Goal: Information Seeking & Learning: Learn about a topic

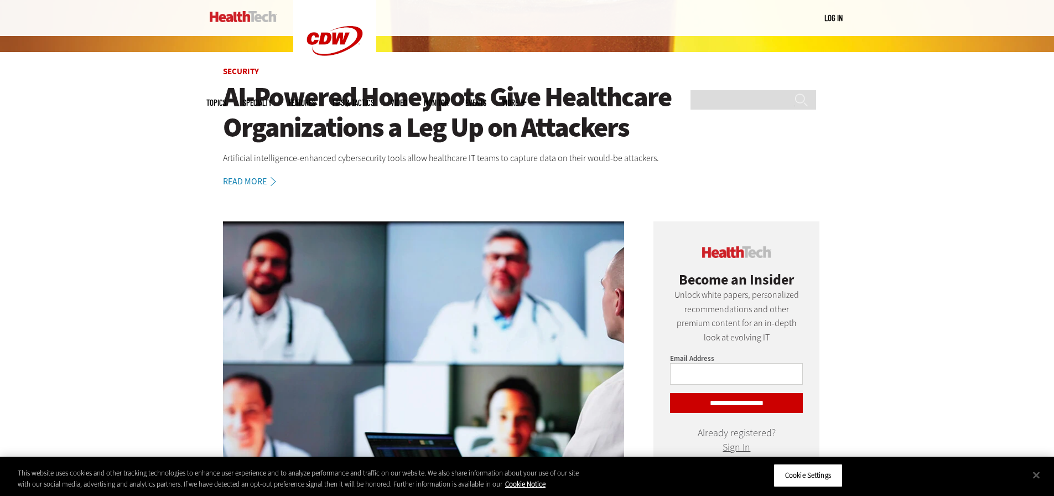
scroll to position [387, 0]
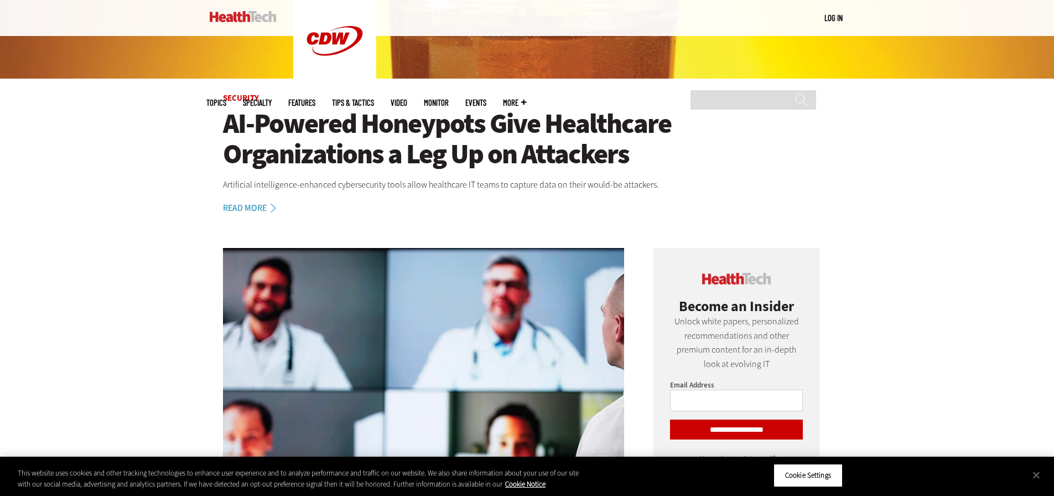
click at [257, 201] on article "Security AI-Powered Honeypots Give Healthcare Organizations a Leg Up on Attacke…" at bounding box center [527, 154] width 642 height 121
click at [304, 147] on h1 "AI-Powered Honeypots Give Healthcare Organizations a Leg Up on Attackers" at bounding box center [527, 138] width 609 height 61
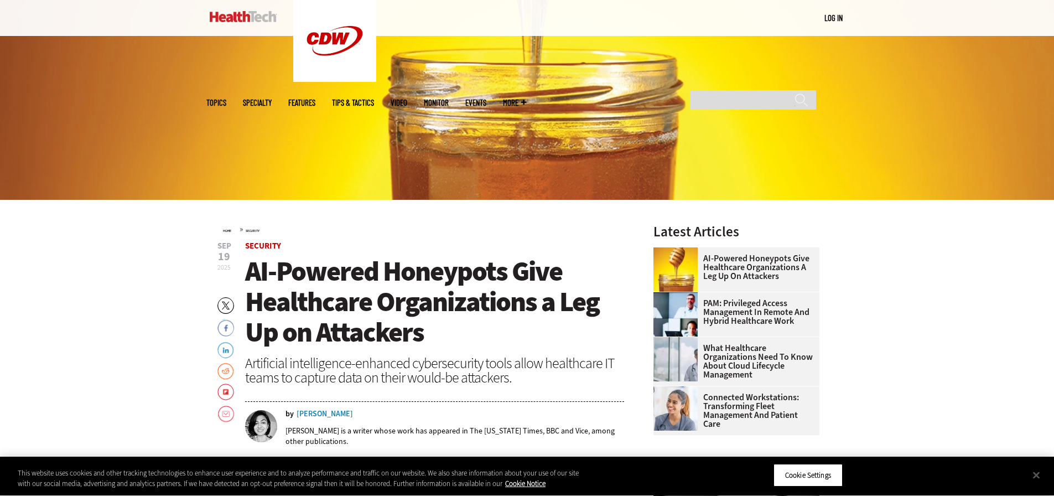
scroll to position [277, 0]
